Goal: Task Accomplishment & Management: Use online tool/utility

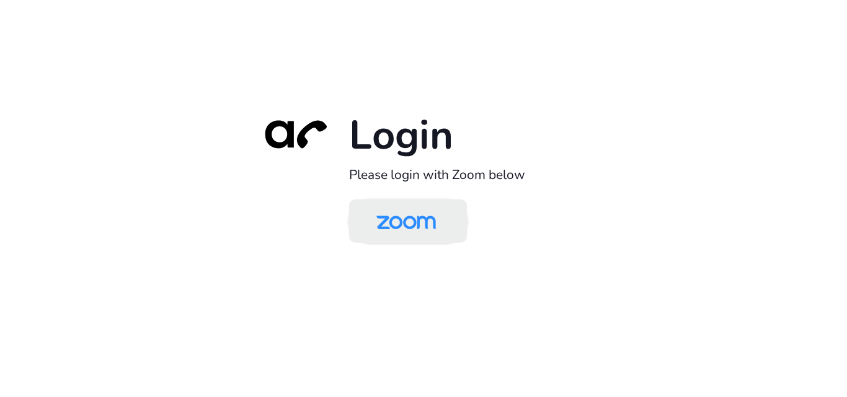
click at [416, 236] on img at bounding box center [406, 222] width 86 height 40
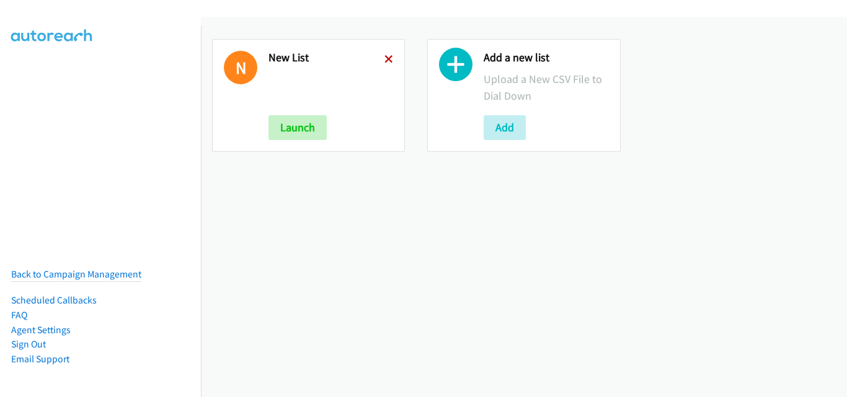
click at [386, 60] on icon at bounding box center [388, 60] width 9 height 9
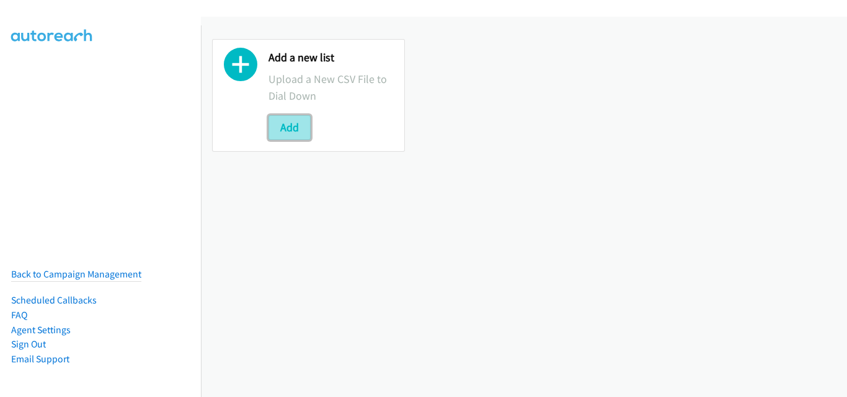
click at [293, 125] on button "Add" at bounding box center [289, 127] width 42 height 25
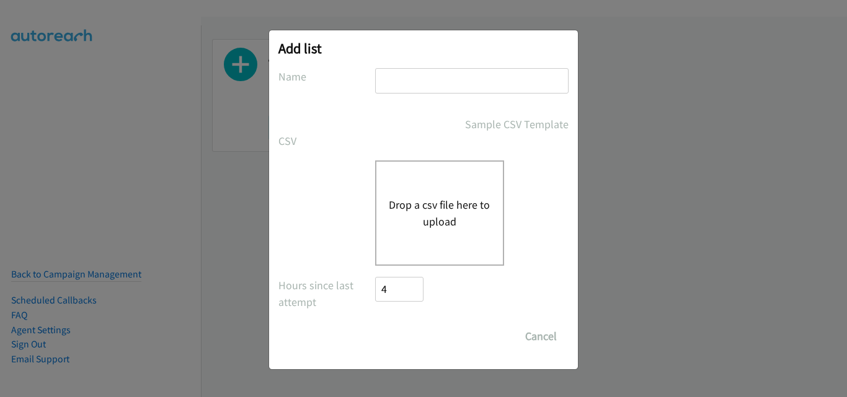
click at [435, 207] on button "Drop a csv file here to upload" at bounding box center [440, 213] width 102 height 33
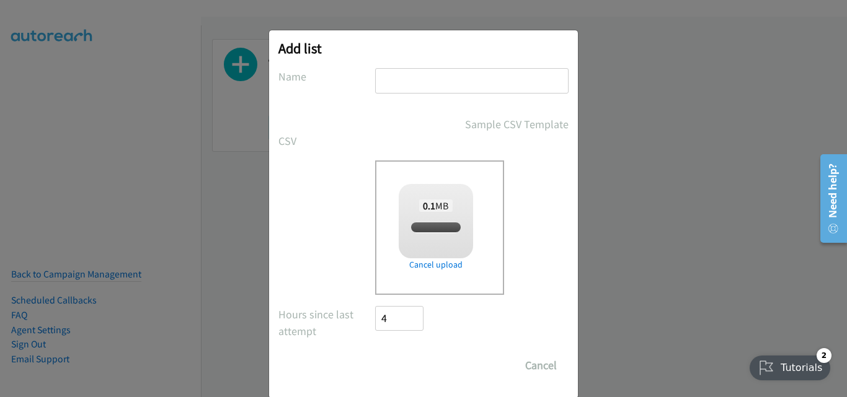
click at [400, 86] on input "text" at bounding box center [471, 80] width 193 height 25
type input "New List"
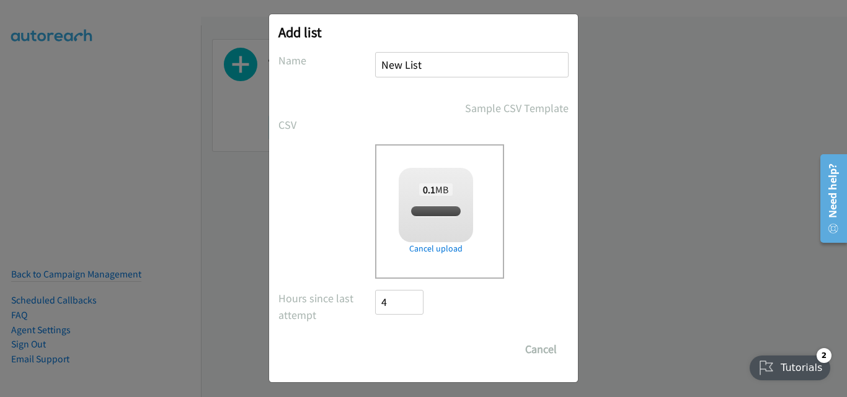
scroll to position [20, 0]
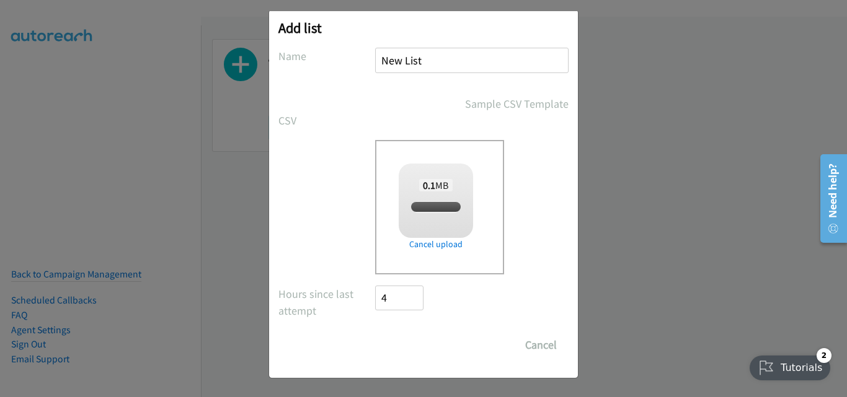
checkbox input "true"
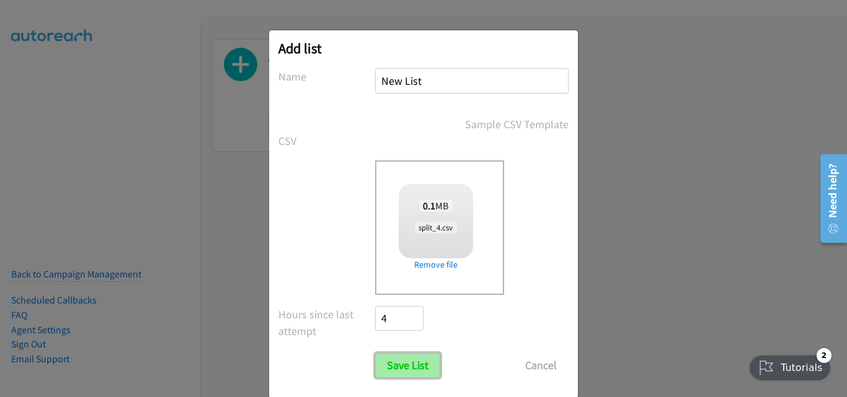
click at [391, 366] on input "Save List" at bounding box center [407, 365] width 65 height 25
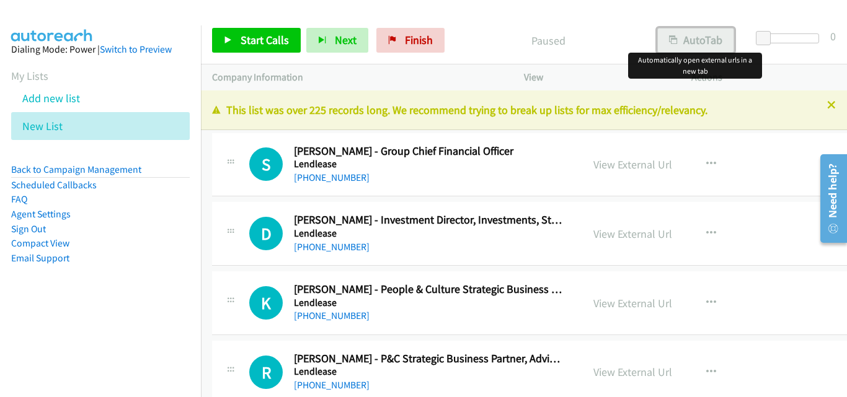
click at [698, 43] on button "AutoTab" at bounding box center [695, 40] width 77 height 25
click at [270, 40] on span "Start Calls" at bounding box center [265, 40] width 48 height 14
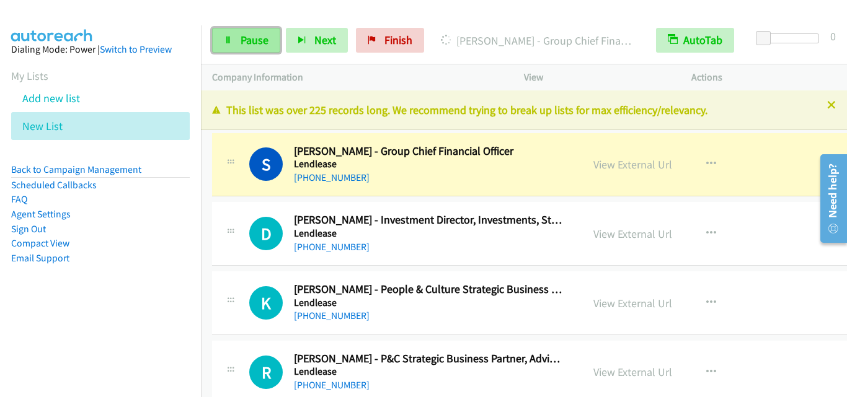
click at [249, 32] on link "Pause" at bounding box center [246, 40] width 68 height 25
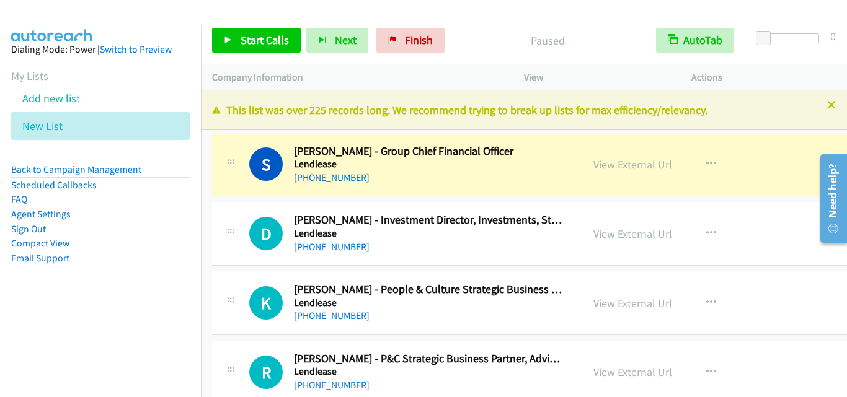
drag, startPoint x: 205, startPoint y: 55, endPoint x: 244, endPoint y: 44, distance: 41.2
click at [204, 56] on div "Start Calls Pause Next Finish Paused AutoTab AutoTab 0" at bounding box center [524, 41] width 646 height 48
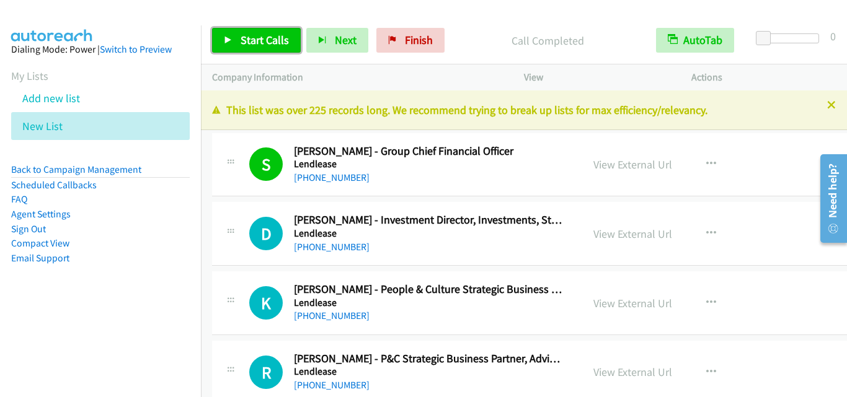
click at [258, 42] on span "Start Calls" at bounding box center [265, 40] width 48 height 14
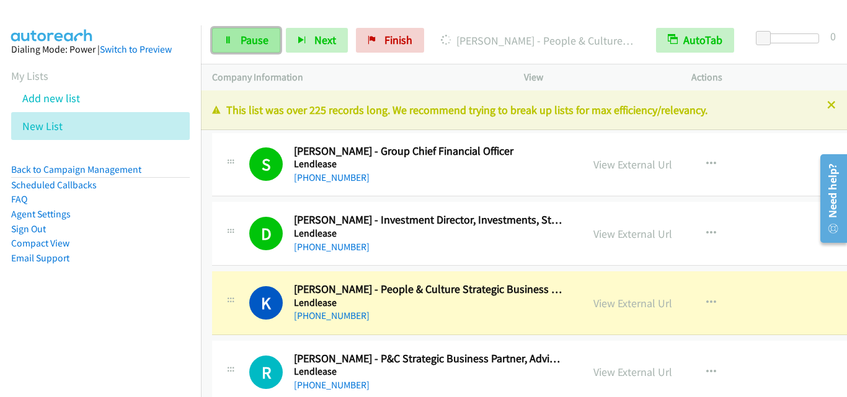
click at [264, 38] on span "Pause" at bounding box center [255, 40] width 28 height 14
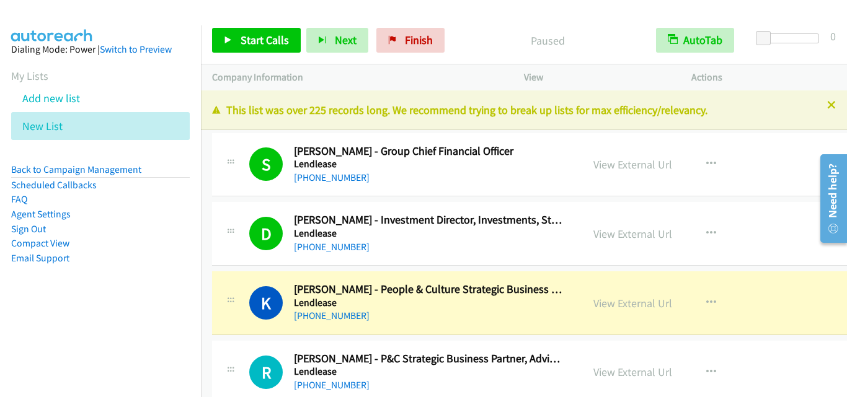
scroll to position [62, 0]
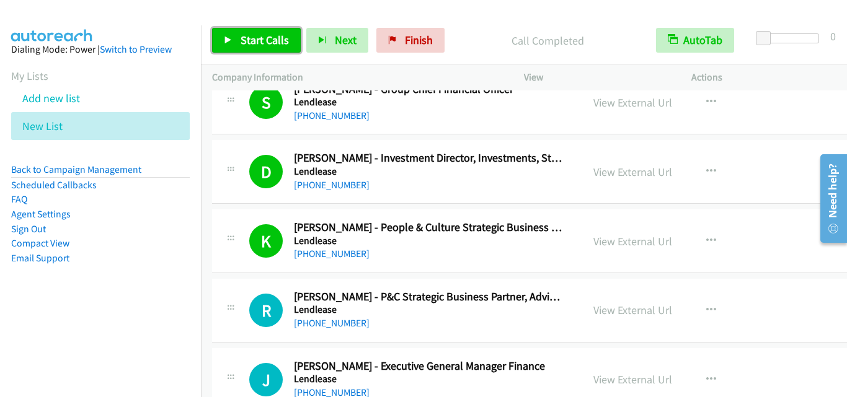
click at [260, 34] on span "Start Calls" at bounding box center [265, 40] width 48 height 14
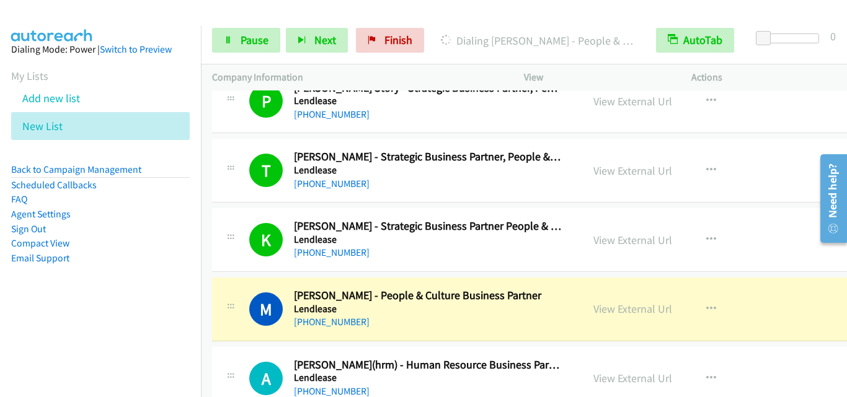
scroll to position [434, 0]
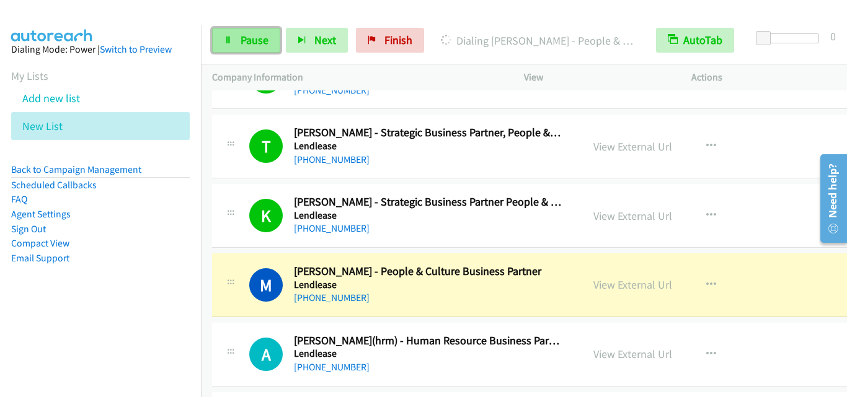
click at [255, 36] on span "Pause" at bounding box center [255, 40] width 28 height 14
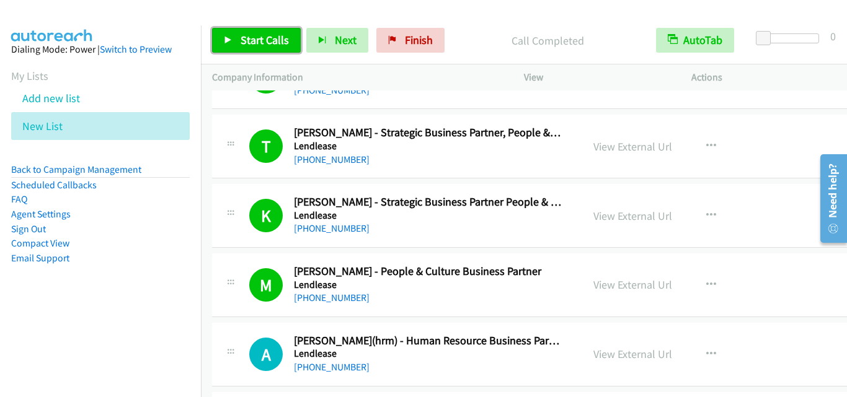
click at [266, 46] on span "Start Calls" at bounding box center [265, 40] width 48 height 14
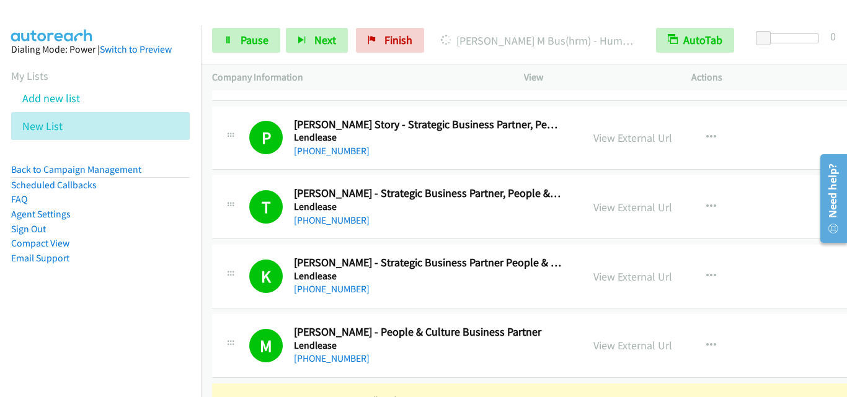
scroll to position [372, 0]
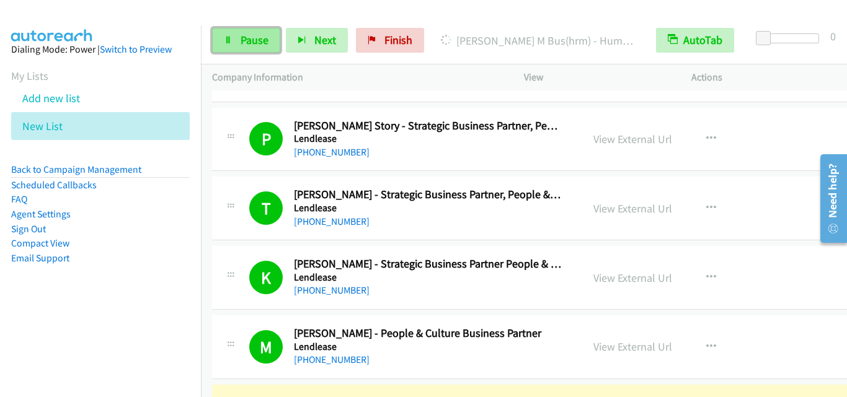
click at [264, 38] on span "Pause" at bounding box center [255, 40] width 28 height 14
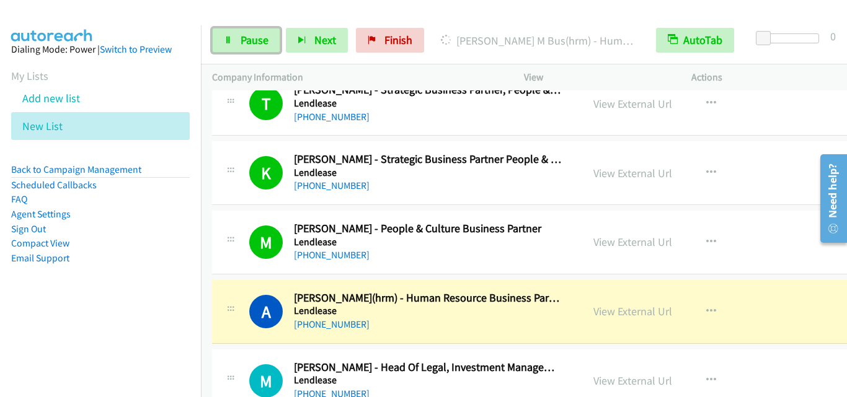
scroll to position [558, 0]
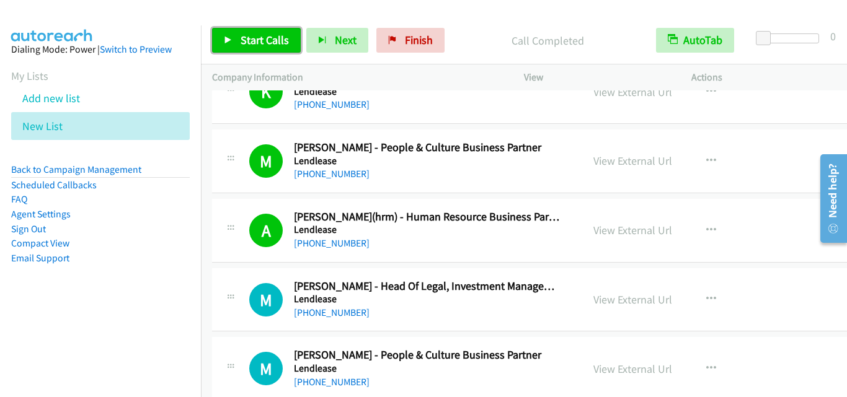
drag, startPoint x: 268, startPoint y: 34, endPoint x: 314, endPoint y: 120, distance: 97.1
click at [268, 35] on span "Start Calls" at bounding box center [265, 40] width 48 height 14
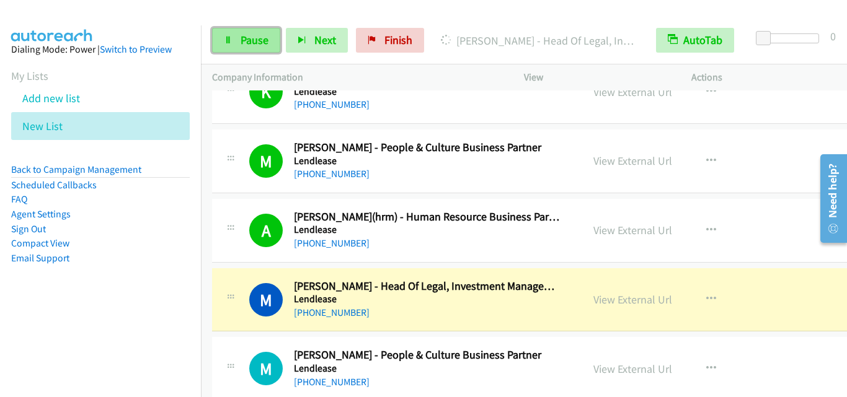
click at [255, 42] on span "Pause" at bounding box center [255, 40] width 28 height 14
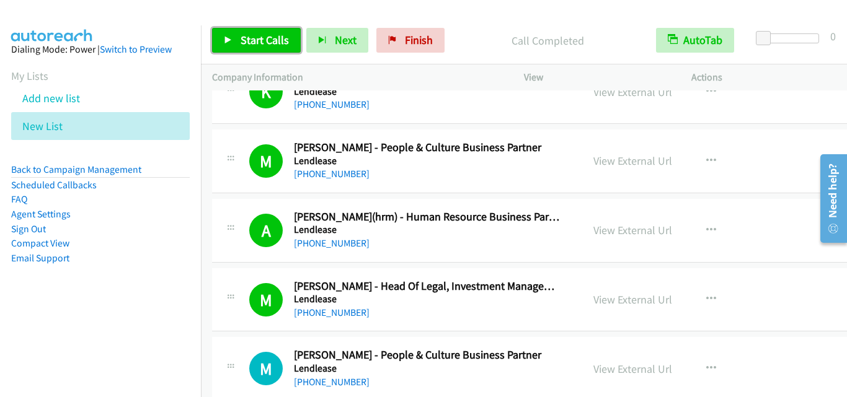
click at [236, 37] on link "Start Calls" at bounding box center [256, 40] width 89 height 25
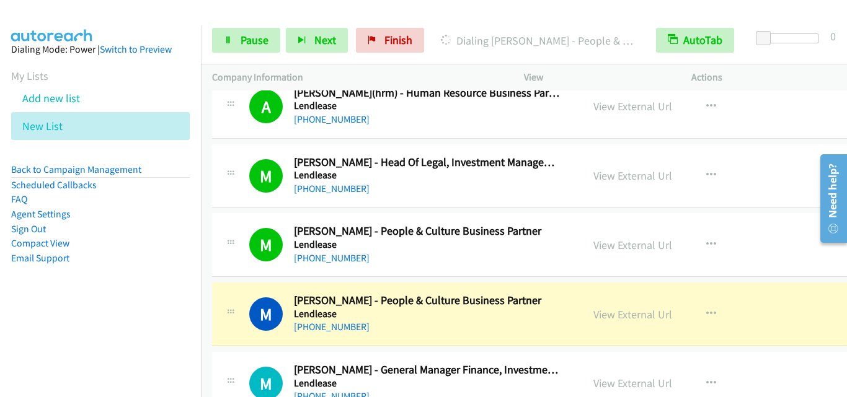
scroll to position [744, 0]
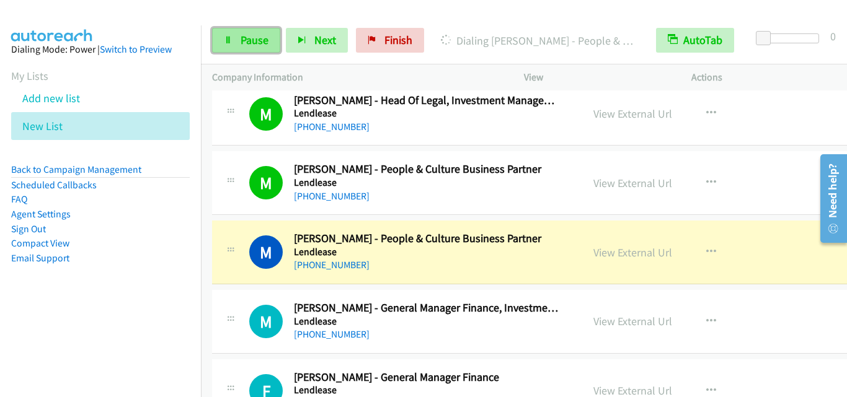
click at [260, 40] on span "Pause" at bounding box center [255, 40] width 28 height 14
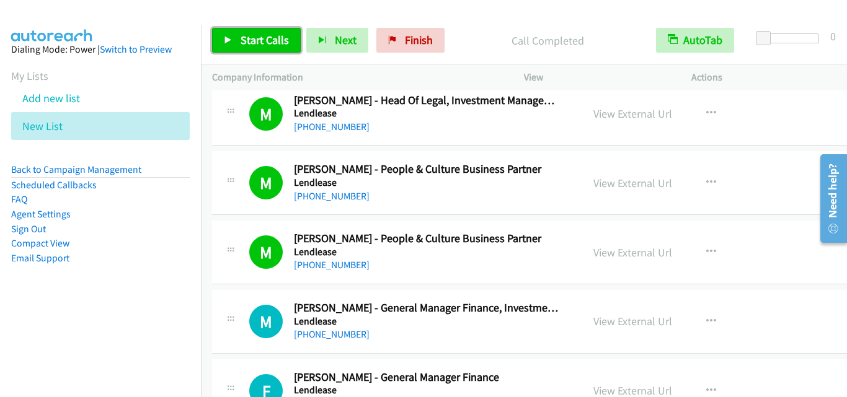
click at [277, 40] on span "Start Calls" at bounding box center [265, 40] width 48 height 14
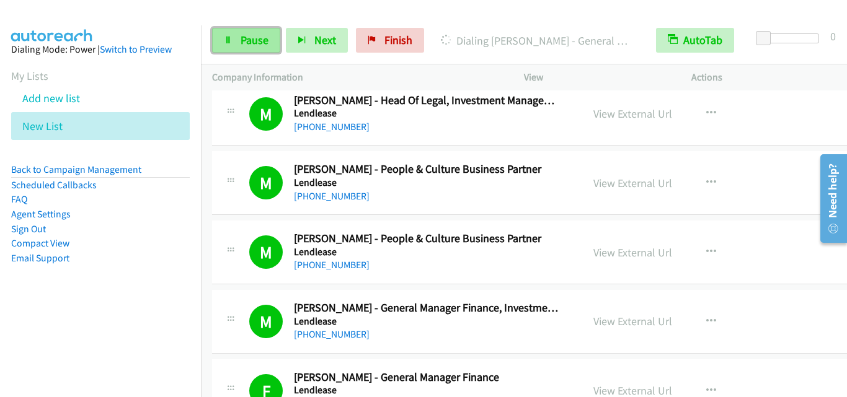
click at [255, 43] on span "Pause" at bounding box center [255, 40] width 28 height 14
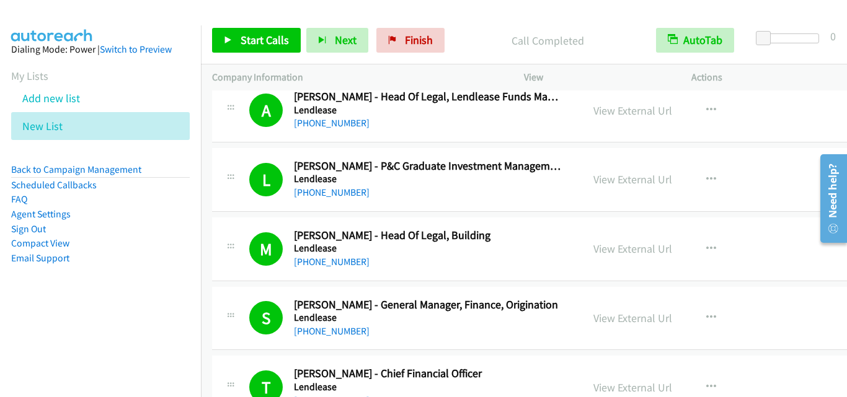
scroll to position [1488, 0]
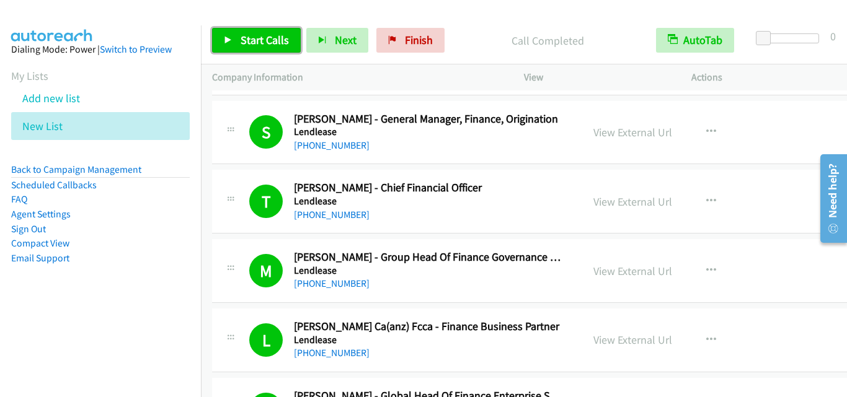
click at [254, 33] on span "Start Calls" at bounding box center [265, 40] width 48 height 14
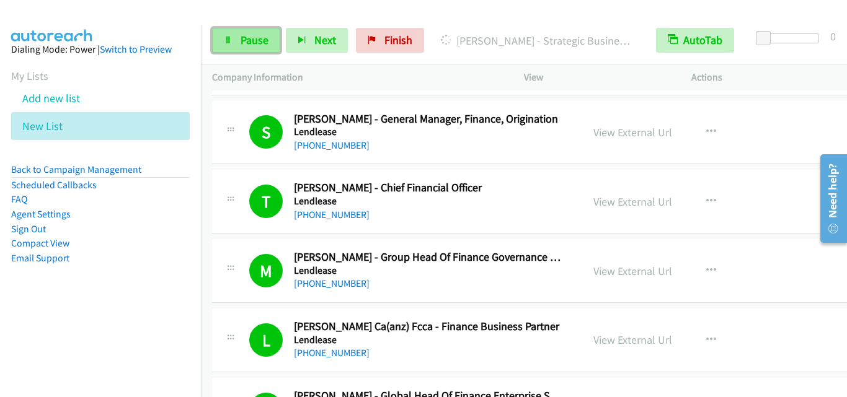
click at [257, 47] on span "Pause" at bounding box center [255, 40] width 28 height 14
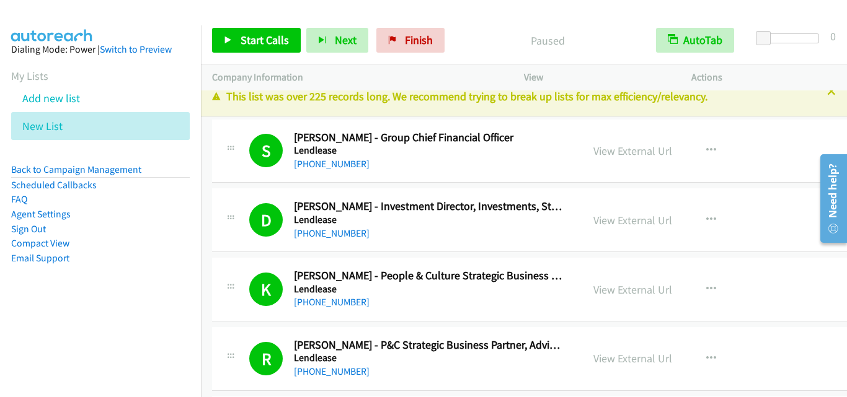
scroll to position [0, 0]
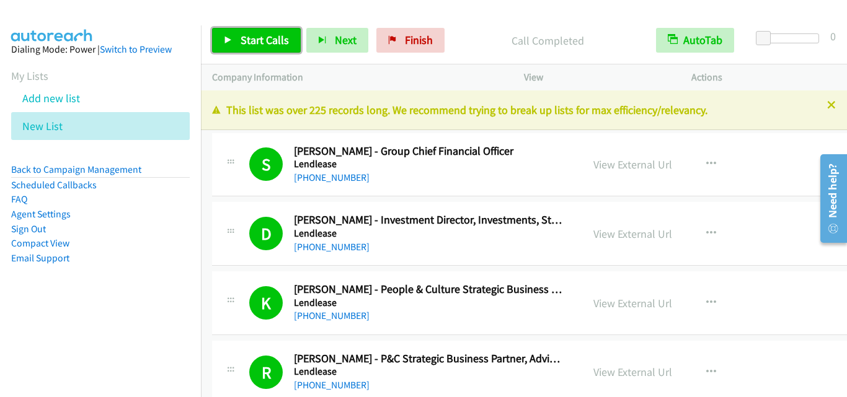
click at [252, 45] on span "Start Calls" at bounding box center [265, 40] width 48 height 14
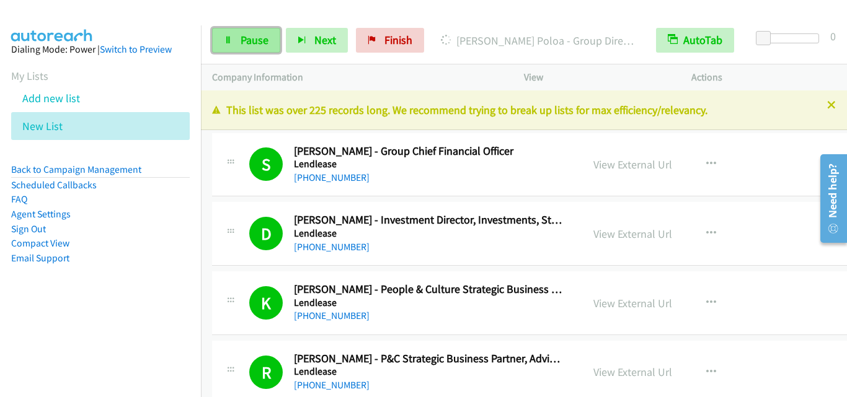
click at [269, 39] on link "Pause" at bounding box center [246, 40] width 68 height 25
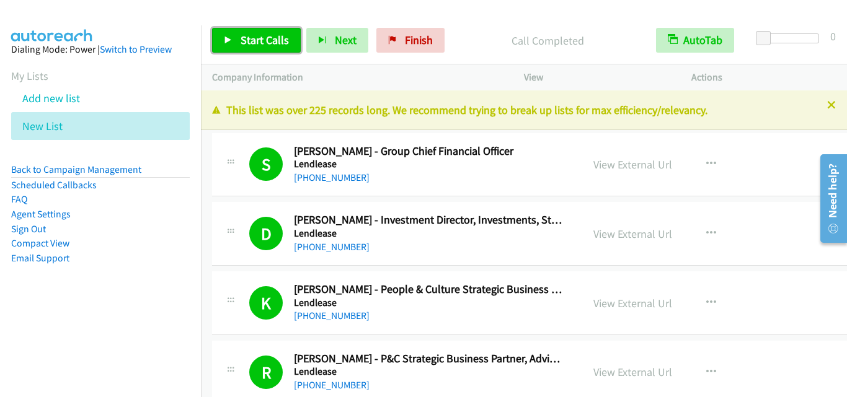
click at [255, 33] on span "Start Calls" at bounding box center [265, 40] width 48 height 14
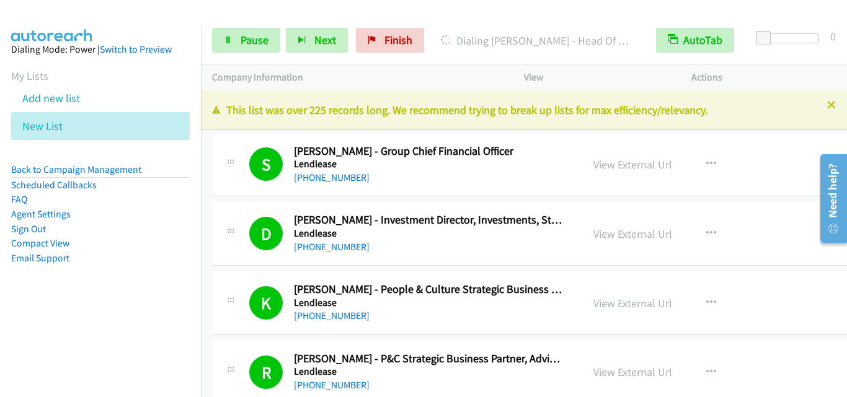
click at [212, 16] on div at bounding box center [418, 24] width 836 height 48
click at [264, 38] on span "Pause" at bounding box center [255, 40] width 28 height 14
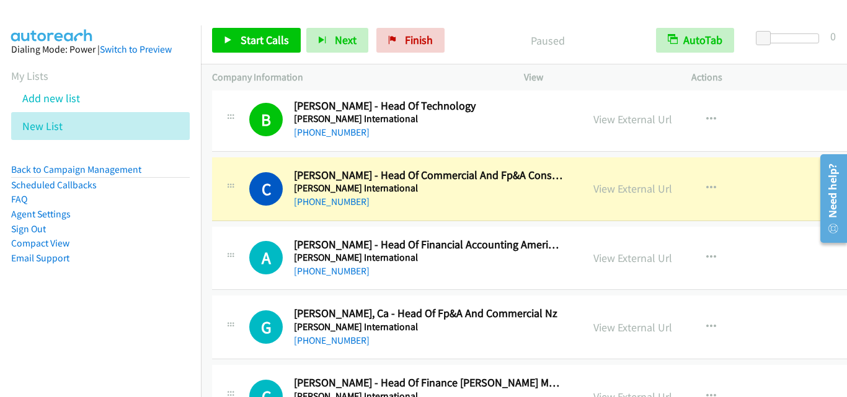
scroll to position [3224, 0]
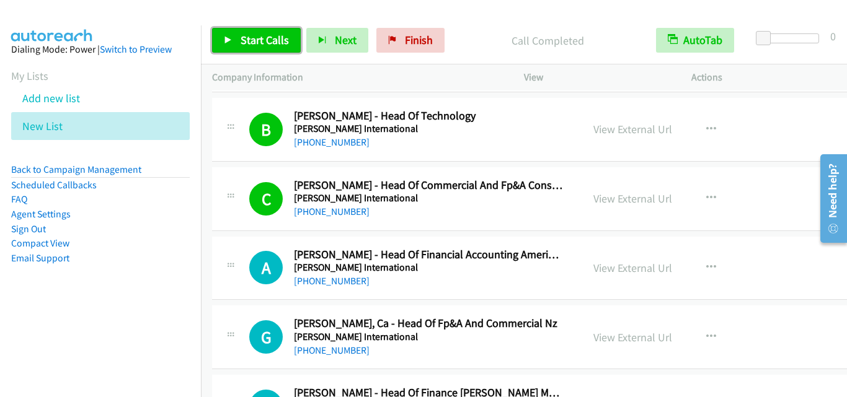
click at [277, 38] on span "Start Calls" at bounding box center [265, 40] width 48 height 14
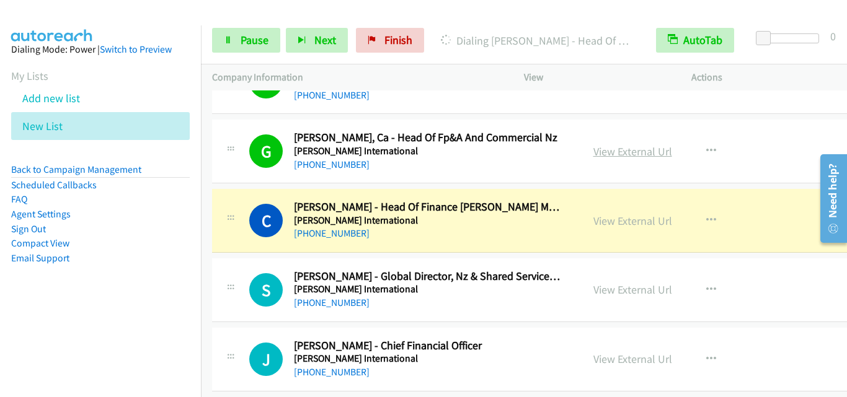
scroll to position [3472, 0]
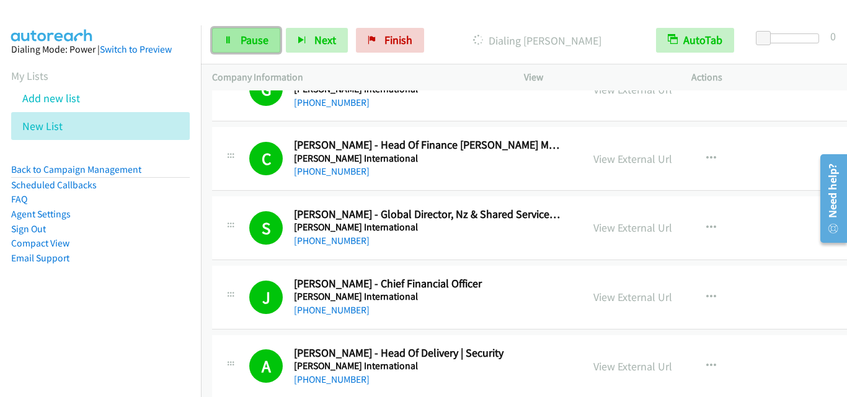
click at [256, 47] on span "Pause" at bounding box center [255, 40] width 28 height 14
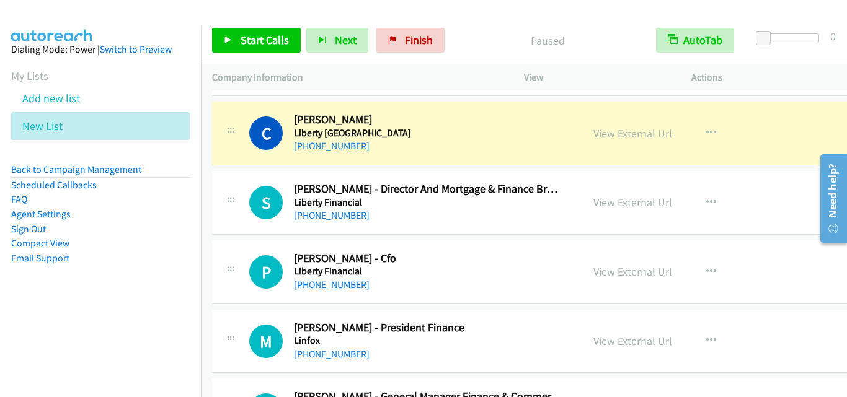
scroll to position [3782, 0]
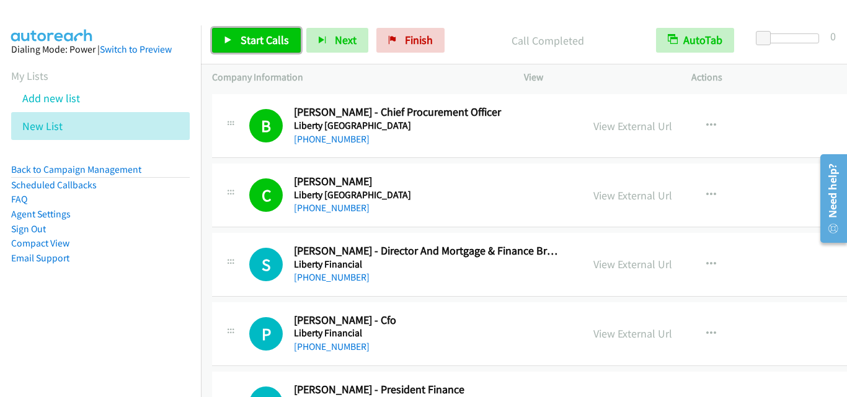
click at [246, 43] on span "Start Calls" at bounding box center [265, 40] width 48 height 14
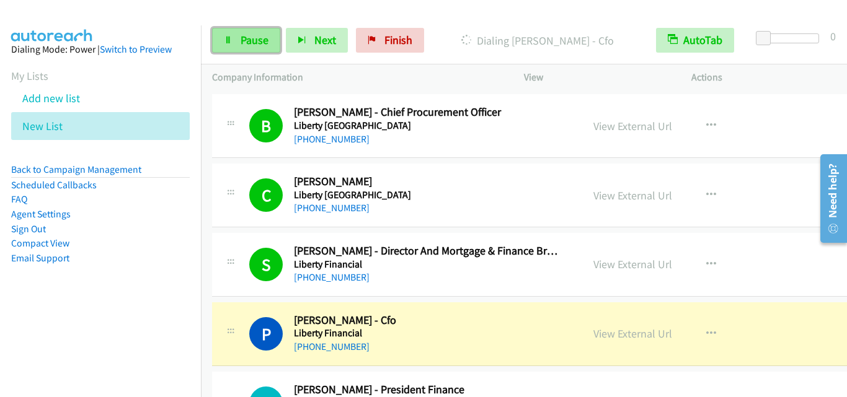
click at [236, 41] on link "Pause" at bounding box center [246, 40] width 68 height 25
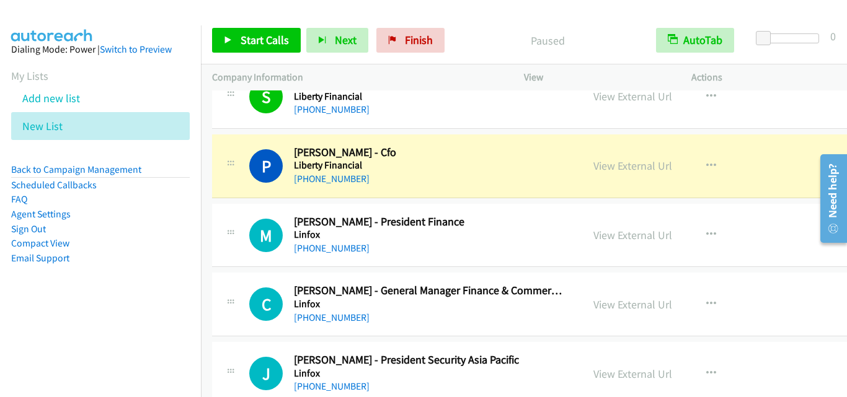
scroll to position [3968, 0]
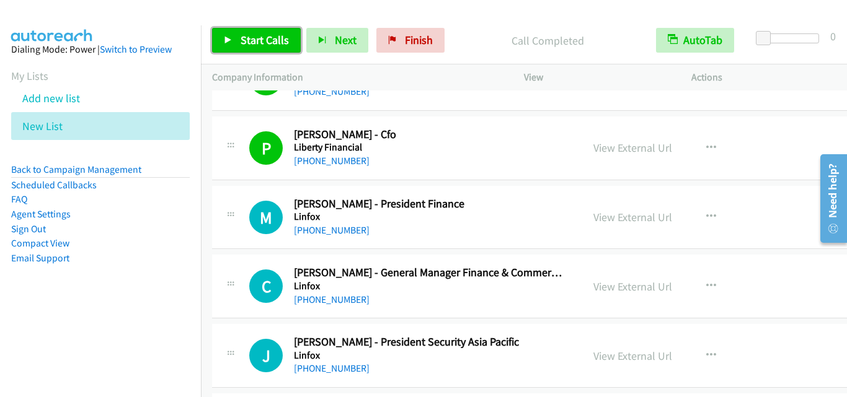
drag, startPoint x: 236, startPoint y: 35, endPoint x: 283, endPoint y: 72, distance: 60.5
click at [236, 35] on link "Start Calls" at bounding box center [256, 40] width 89 height 25
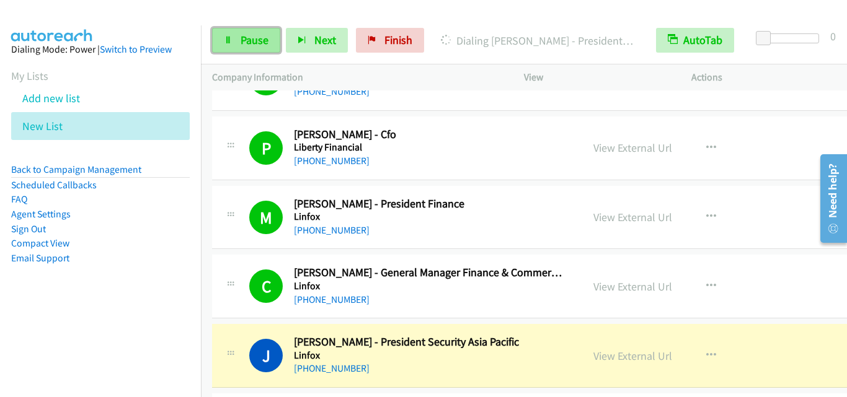
click at [239, 42] on link "Pause" at bounding box center [246, 40] width 68 height 25
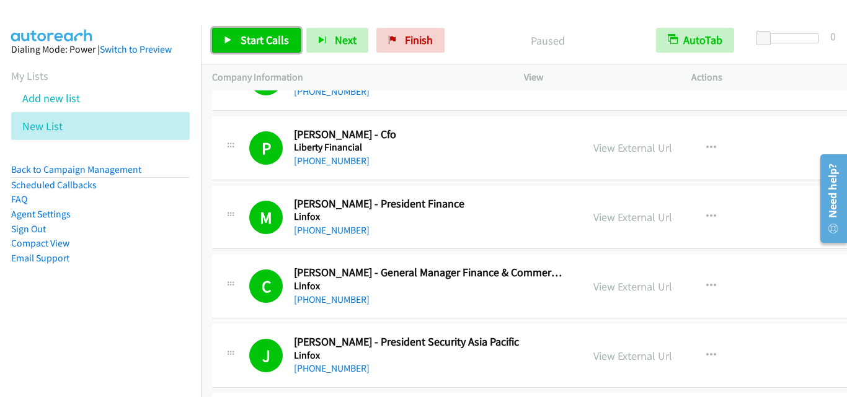
click at [268, 48] on link "Start Calls" at bounding box center [256, 40] width 89 height 25
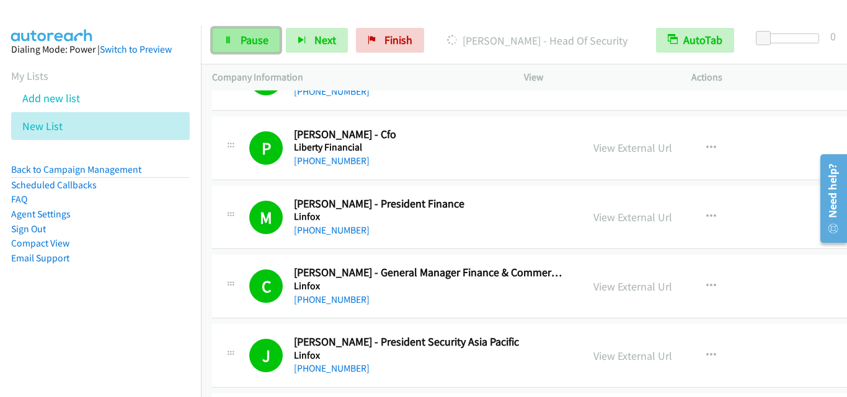
click at [255, 39] on span "Pause" at bounding box center [255, 40] width 28 height 14
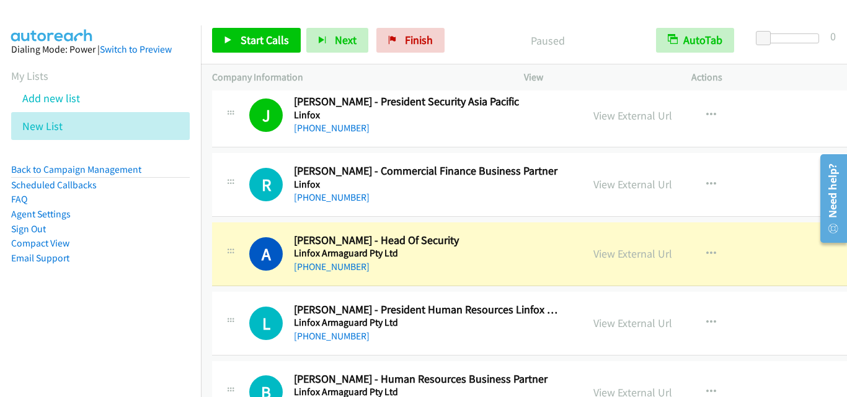
scroll to position [4216, 0]
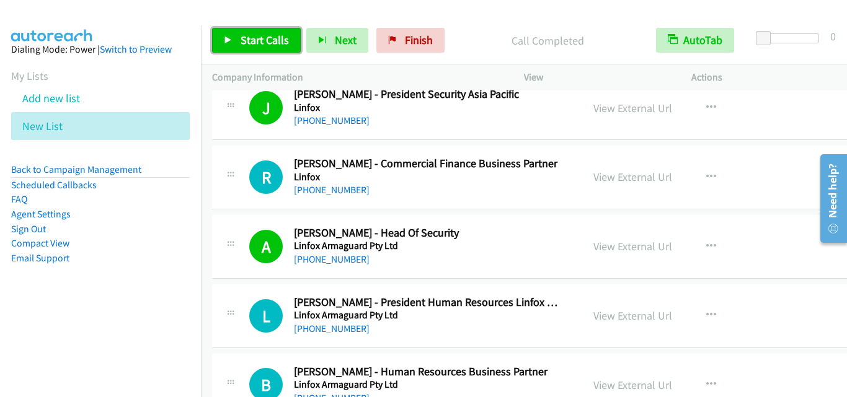
drag, startPoint x: 272, startPoint y: 38, endPoint x: 379, endPoint y: 4, distance: 112.7
click at [273, 38] on span "Start Calls" at bounding box center [265, 40] width 48 height 14
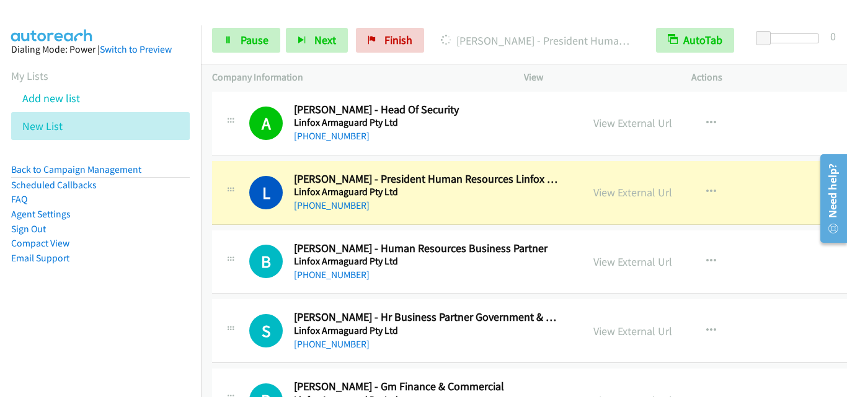
scroll to position [4340, 0]
click at [263, 48] on link "Pause" at bounding box center [246, 40] width 68 height 25
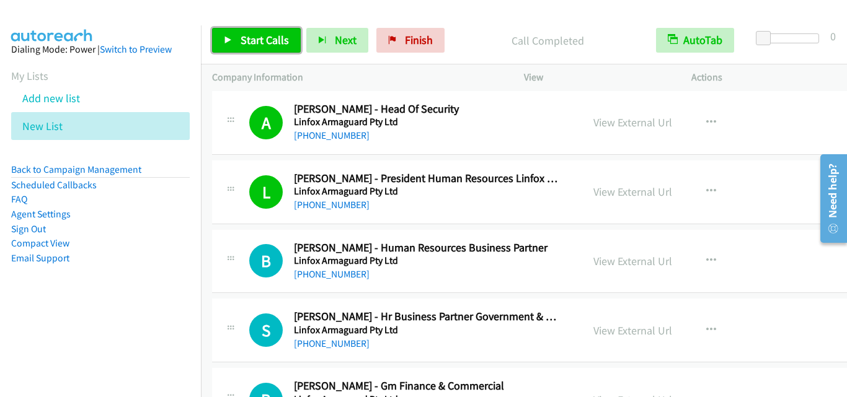
click at [228, 30] on link "Start Calls" at bounding box center [256, 40] width 89 height 25
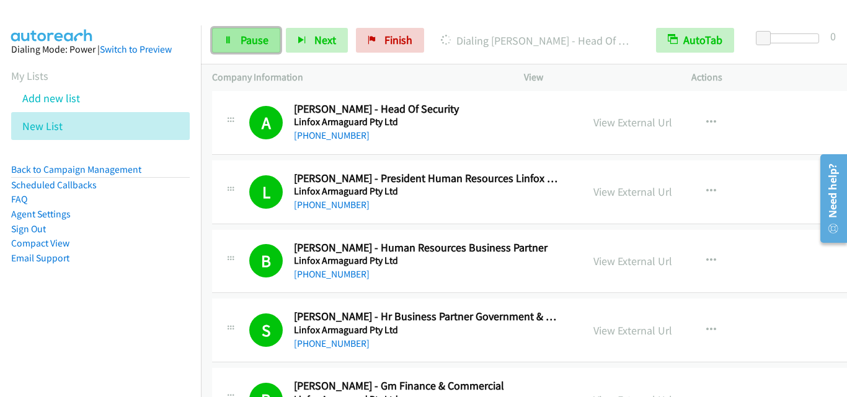
click at [254, 45] on span "Pause" at bounding box center [255, 40] width 28 height 14
